Goal: Task Accomplishment & Management: Use online tool/utility

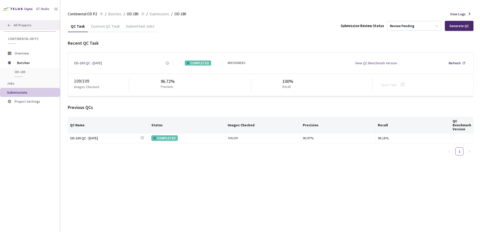
click at [16, 27] on span "All Projects" at bounding box center [23, 25] width 18 height 4
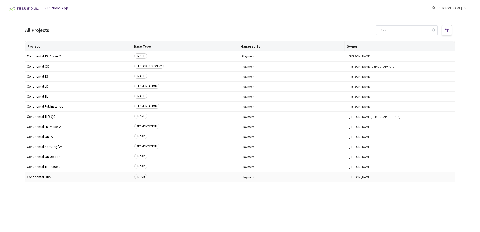
click at [49, 175] on span "Continental OD'25" at bounding box center [79, 177] width 104 height 4
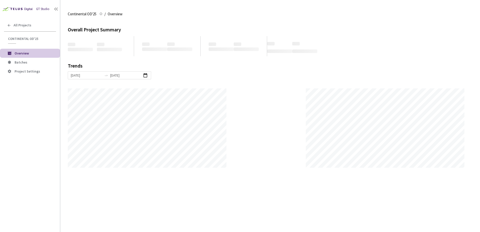
scroll to position [232, 480]
click at [29, 62] on span "Batches" at bounding box center [35, 62] width 41 height 4
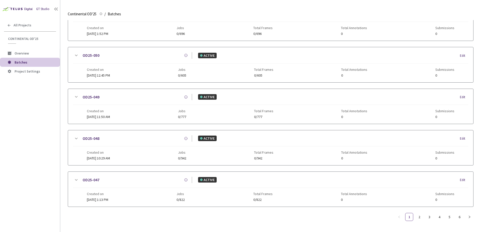
scroll to position [242, 0]
click at [459, 214] on link "6" at bounding box center [459, 217] width 8 height 8
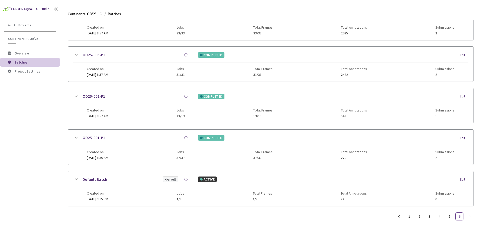
click at [74, 140] on icon at bounding box center [76, 138] width 6 height 6
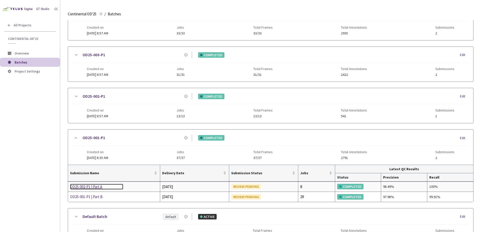
click at [93, 186] on div "OD25-002-P1 | Part A" at bounding box center [96, 187] width 53 height 6
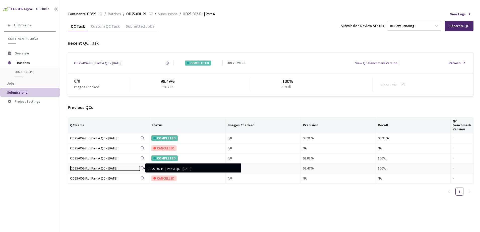
drag, startPoint x: 116, startPoint y: 169, endPoint x: 242, endPoint y: 229, distance: 139.3
click at [116, 169] on div "OD25-002-P1 | Part A QC - 20 Jun, 2025" at bounding box center [105, 168] width 70 height 6
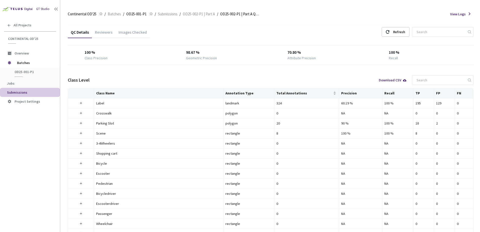
click at [128, 32] on div "Images Checked" at bounding box center [132, 34] width 34 height 9
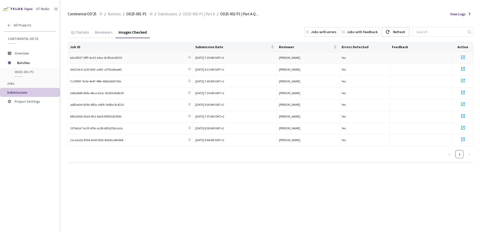
click at [461, 54] on icon at bounding box center [463, 57] width 6 height 6
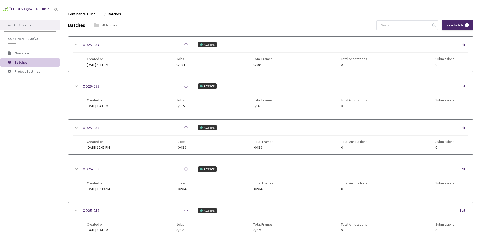
click at [41, 28] on div "All Projects" at bounding box center [30, 25] width 60 height 10
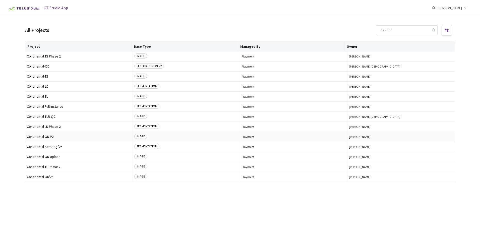
click at [51, 138] on span "Continental OD P2" at bounding box center [79, 137] width 104 height 4
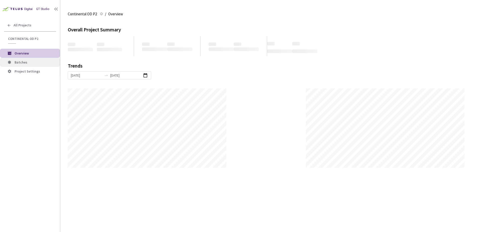
scroll to position [232, 480]
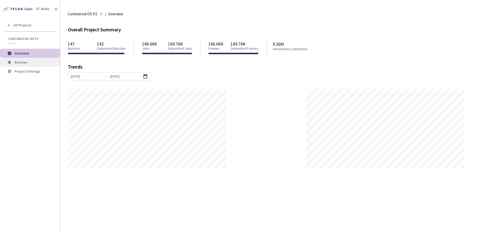
click at [32, 62] on span "Batches" at bounding box center [35, 62] width 41 height 4
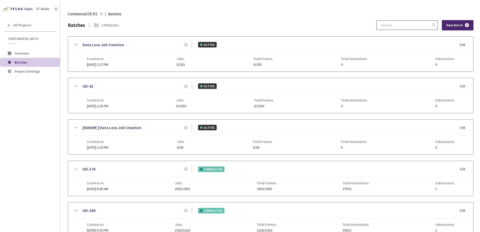
click at [419, 27] on input at bounding box center [404, 25] width 53 height 9
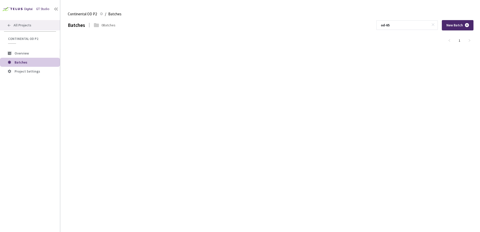
type input "od-65"
click at [41, 26] on div "All Projects" at bounding box center [30, 25] width 60 height 10
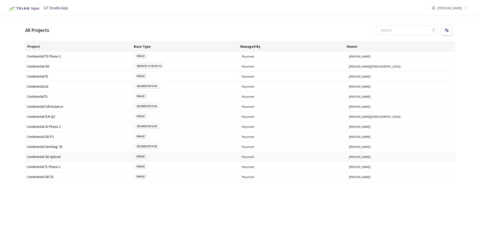
click at [61, 156] on span "Continental OD Upload" at bounding box center [79, 157] width 104 height 4
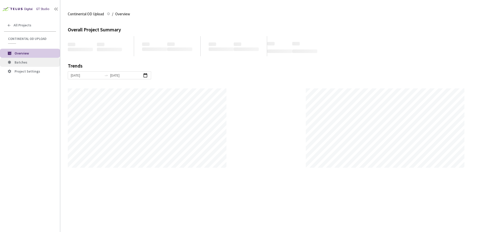
scroll to position [232, 480]
click at [33, 61] on span "Batches" at bounding box center [35, 62] width 41 height 4
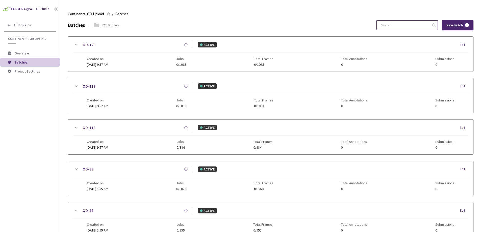
click at [390, 26] on input at bounding box center [404, 25] width 53 height 9
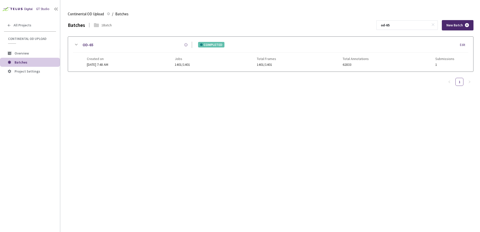
type input "od-65"
click at [77, 46] on icon at bounding box center [76, 45] width 6 height 6
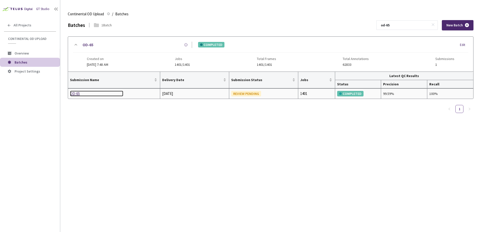
click at [78, 94] on div "OD-65" at bounding box center [96, 94] width 53 height 6
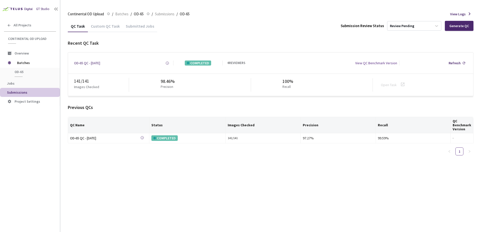
click at [106, 29] on div "Custom QC Task" at bounding box center [105, 28] width 35 height 9
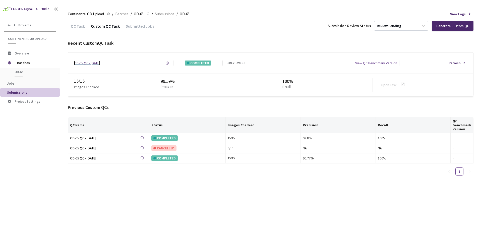
click at [100, 63] on div "OD-65 QC - [DATE]" at bounding box center [87, 62] width 26 height 5
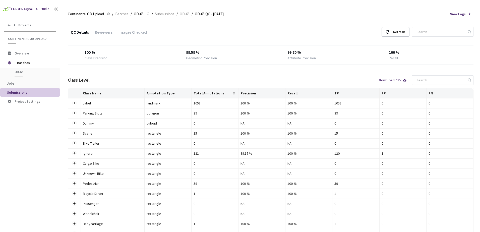
click at [133, 33] on div "Images Checked" at bounding box center [132, 34] width 34 height 9
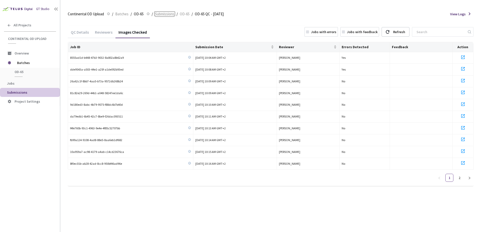
click at [164, 15] on span "Submissions" at bounding box center [165, 14] width 20 height 6
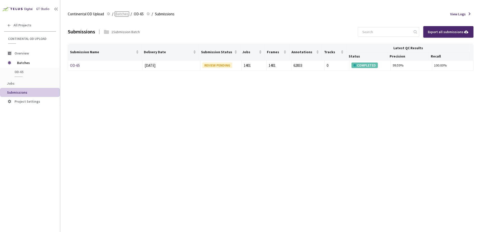
click at [119, 15] on span "Batches" at bounding box center [121, 14] width 13 height 6
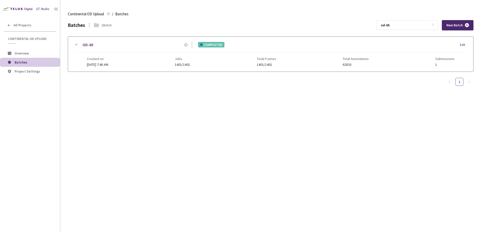
click at [74, 43] on icon at bounding box center [76, 45] width 6 height 6
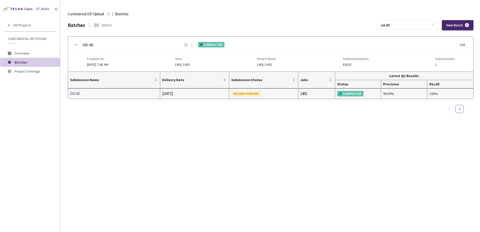
click at [78, 90] on td "OD-65" at bounding box center [114, 94] width 92 height 10
click at [78, 92] on div "OD-65" at bounding box center [96, 94] width 53 height 6
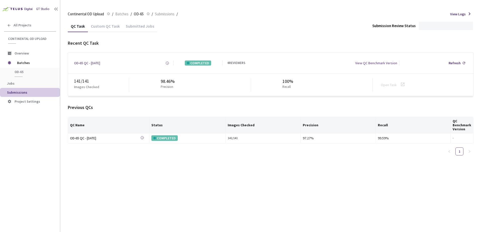
click at [101, 29] on div "Custom QC Task" at bounding box center [105, 28] width 35 height 9
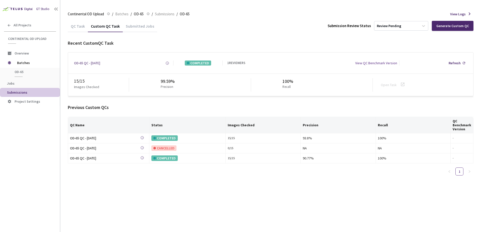
click at [224, 34] on div "QC Task Custom QC Task Submitted Jobs Submission Review Status Review Pending G…" at bounding box center [270, 99] width 405 height 159
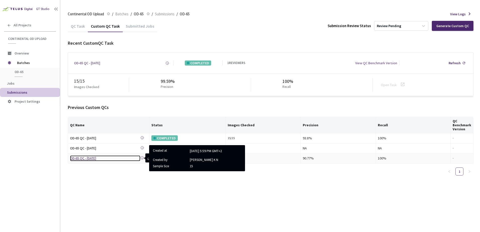
click at [95, 159] on div "OD-65 QC - [DATE]" at bounding box center [105, 158] width 70 height 6
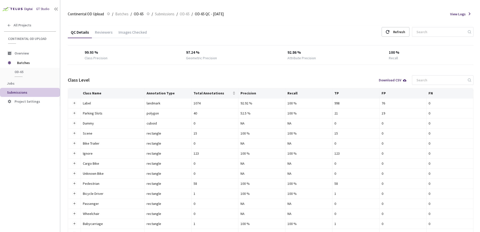
click at [137, 33] on div "Images Checked" at bounding box center [132, 34] width 34 height 9
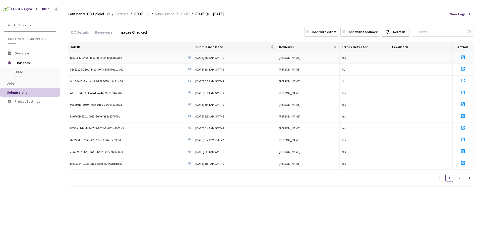
click at [462, 57] on icon at bounding box center [463, 57] width 6 height 6
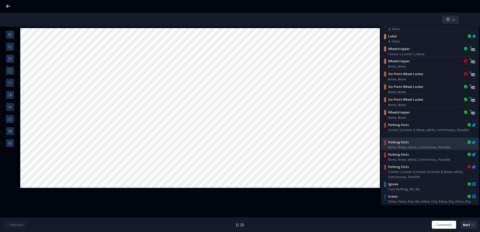
scroll to position [159, 0]
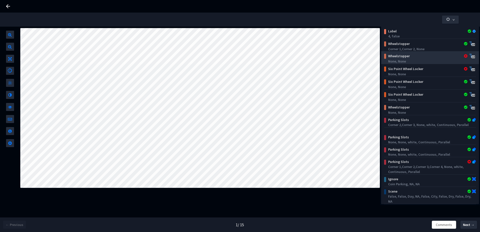
click at [410, 57] on div "Wheelstopper" at bounding box center [422, 55] width 72 height 5
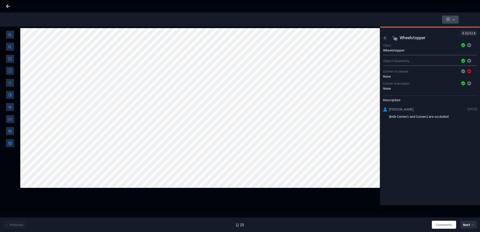
click at [444, 19] on button "button" at bounding box center [450, 20] width 17 height 8
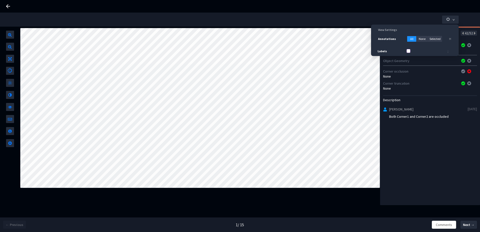
click at [408, 50] on input "Labels" at bounding box center [408, 51] width 4 height 4
checkbox input "true"
drag, startPoint x: 451, startPoint y: 16, endPoint x: 447, endPoint y: 17, distance: 4.4
click at [451, 16] on button "button" at bounding box center [450, 20] width 17 height 8
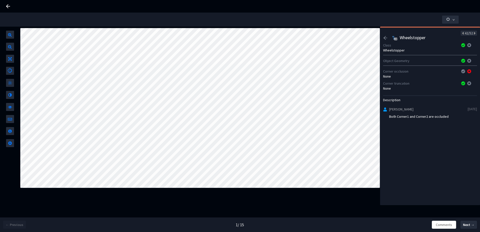
click at [385, 39] on icon "arrow-left" at bounding box center [385, 38] width 5 height 5
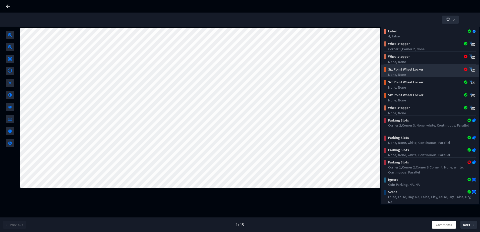
click at [427, 69] on div "Six Point Wheel Locker" at bounding box center [422, 69] width 72 height 5
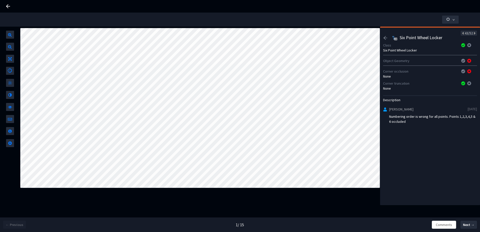
click at [383, 38] on icon "arrow-left" at bounding box center [385, 38] width 5 height 5
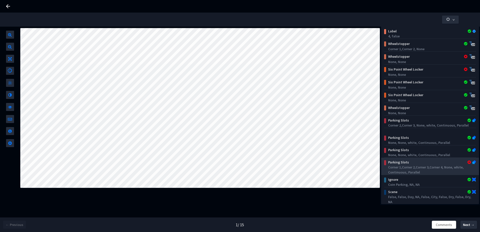
click at [433, 165] on div "Corner 1,Corner 2,Corner 3,Corner 4, None, white, Continuous, Parallel" at bounding box center [431, 170] width 86 height 10
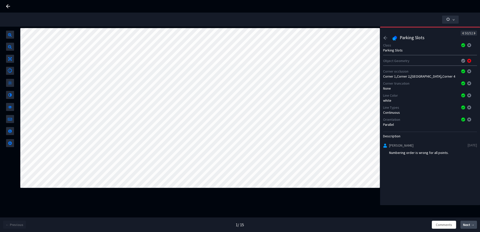
click at [469, 222] on span "Next →" at bounding box center [469, 224] width 12 height 5
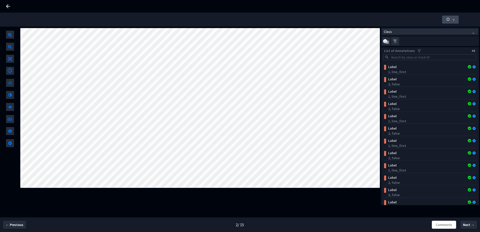
click at [455, 19] on button "button" at bounding box center [450, 20] width 17 height 8
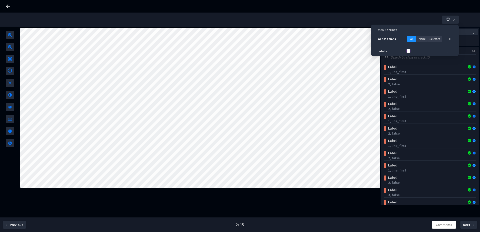
click at [408, 50] on input "Labels" at bounding box center [408, 51] width 4 height 4
checkbox input "true"
click at [448, 18] on use "button" at bounding box center [447, 19] width 3 height 3
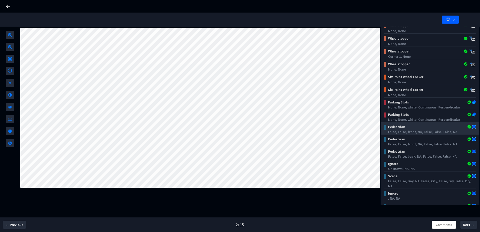
scroll to position [159, 0]
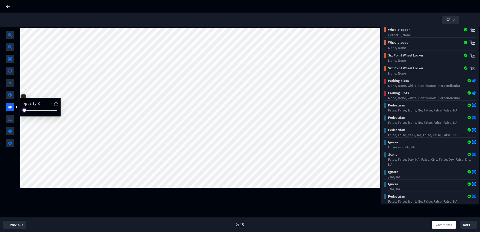
drag, startPoint x: 31, startPoint y: 110, endPoint x: 24, endPoint y: 110, distance: 7.0
click at [24, 110] on div at bounding box center [23, 109] width 3 height 3
click at [472, 223] on span "Next →" at bounding box center [469, 224] width 12 height 5
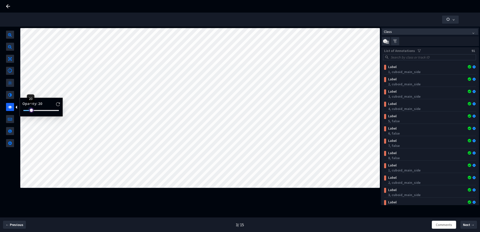
click at [32, 110] on div at bounding box center [30, 109] width 3 height 3
click at [30, 110] on div at bounding box center [28, 109] width 3 height 3
drag, startPoint x: 30, startPoint y: 111, endPoint x: 24, endPoint y: 111, distance: 5.5
click at [24, 110] on div at bounding box center [23, 109] width 3 height 3
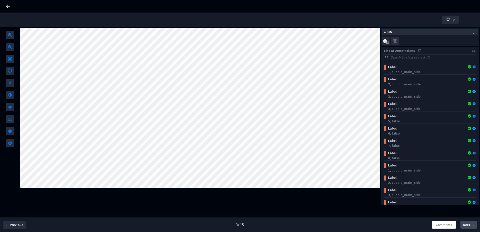
click at [467, 225] on span "Next →" at bounding box center [469, 224] width 12 height 5
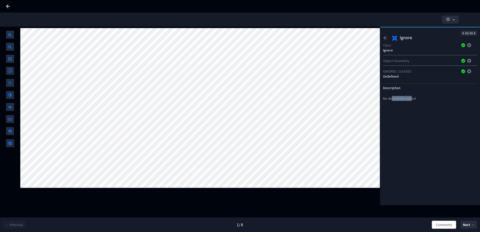
drag, startPoint x: 391, startPoint y: 99, endPoint x: 411, endPoint y: 101, distance: 20.2
click at [411, 101] on div "No description added" at bounding box center [399, 98] width 33 height 5
drag, startPoint x: 411, startPoint y: 101, endPoint x: 403, endPoint y: 100, distance: 8.3
click at [403, 100] on div "No description added" at bounding box center [399, 98] width 33 height 5
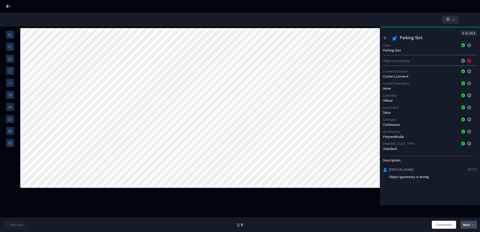
click at [471, 225] on span "Next →" at bounding box center [469, 224] width 12 height 5
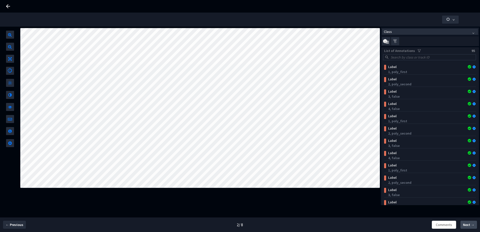
click at [469, 227] on span "Next →" at bounding box center [469, 224] width 12 height 5
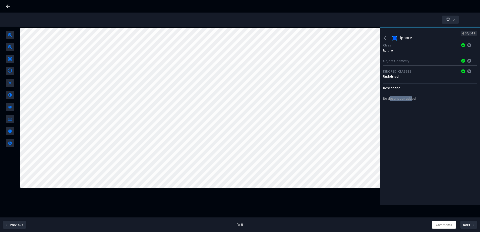
drag, startPoint x: 390, startPoint y: 98, endPoint x: 410, endPoint y: 99, distance: 20.1
click at [410, 99] on div "No description added" at bounding box center [399, 98] width 33 height 5
drag, startPoint x: 410, startPoint y: 99, endPoint x: 414, endPoint y: 109, distance: 11.4
click at [414, 109] on div "64/64 Ignore Class Ignore Object Geometry IGNORED_CLASSES Undefined Description…" at bounding box center [430, 116] width 100 height 178
